Goal: Task Accomplishment & Management: Manage account settings

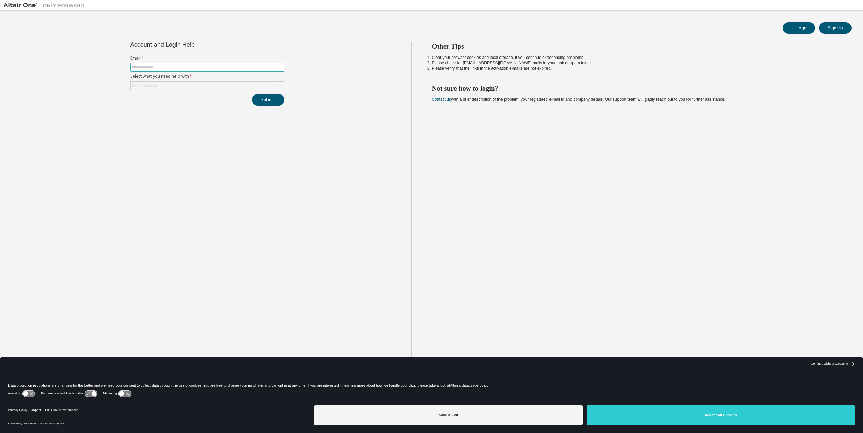
click at [174, 67] on input "text" at bounding box center [207, 67] width 151 height 5
type input "**********"
click at [252, 94] on button "Submit" at bounding box center [268, 99] width 32 height 11
click at [238, 102] on div "Click to select" at bounding box center [208, 102] width 154 height 8
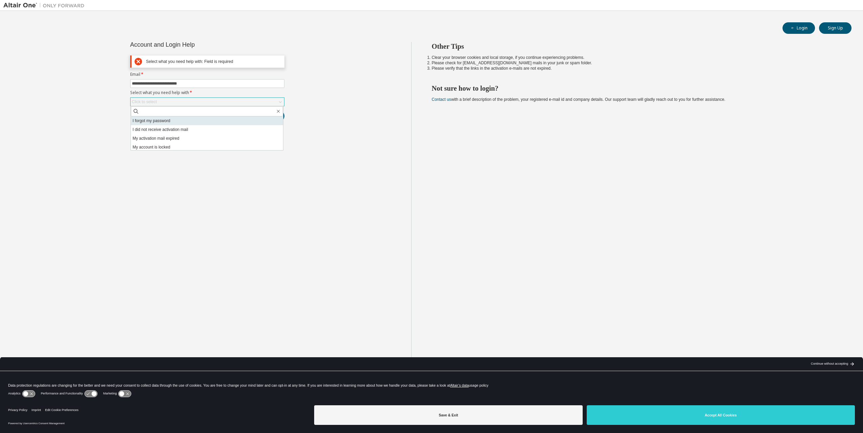
click at [161, 122] on li "I forgot my password" at bounding box center [207, 120] width 152 height 9
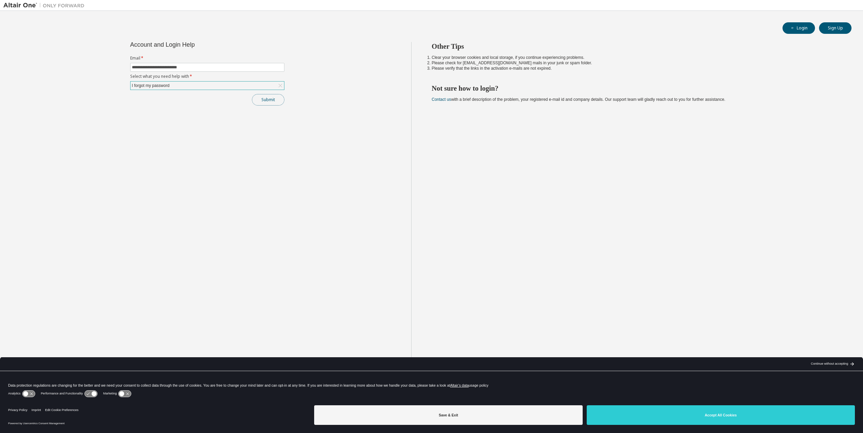
click at [264, 99] on button "Submit" at bounding box center [268, 99] width 32 height 11
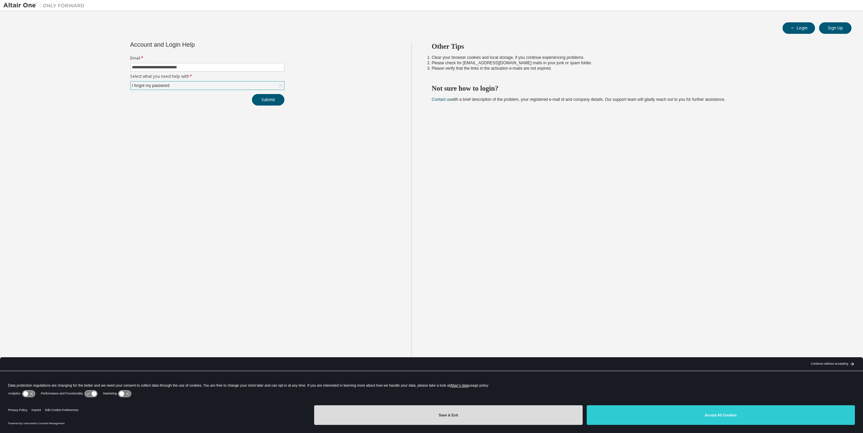
click at [436, 415] on button "Save & Exit" at bounding box center [448, 415] width 268 height 20
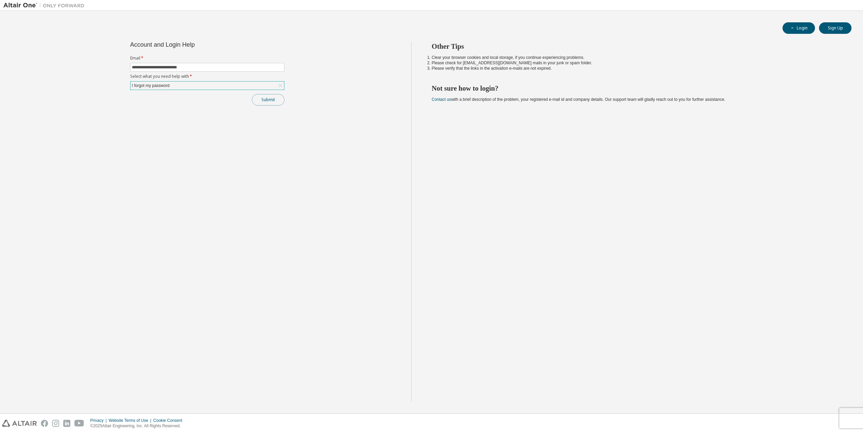
click at [268, 98] on button "Submit" at bounding box center [268, 99] width 32 height 11
click at [586, 285] on div "Other Tips Clear your browser cookies and local storage, if you continue experi…" at bounding box center [635, 222] width 449 height 360
